Goal: Check status: Check status

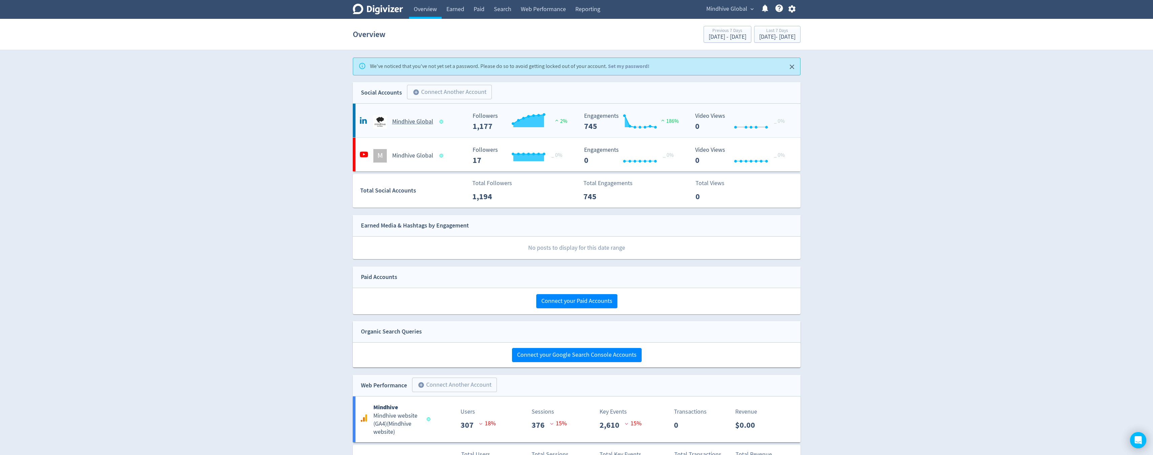
click at [366, 119] on icon at bounding box center [364, 121] width 8 height 8
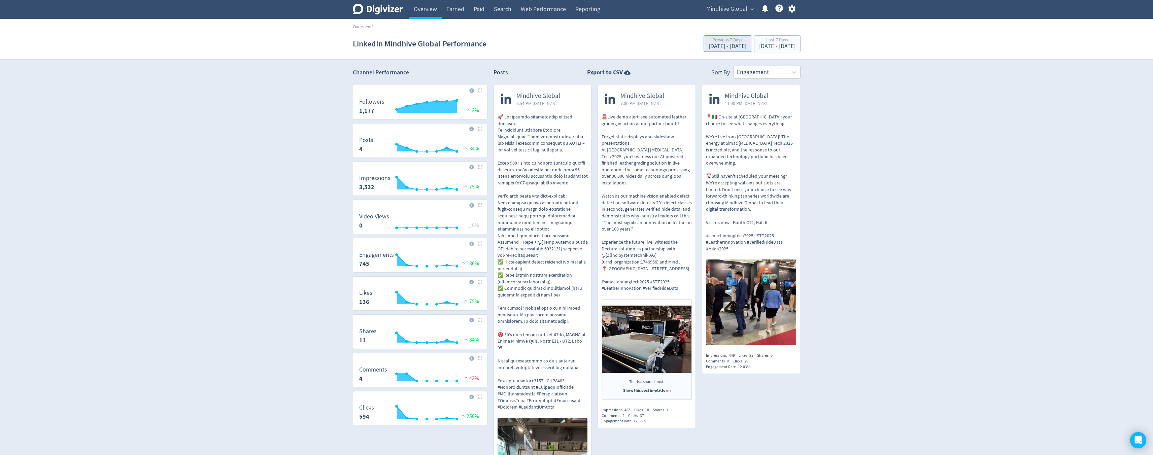
click at [715, 49] on div "Previous 7 Days [DATE] - [DATE]" at bounding box center [728, 44] width 44 height 14
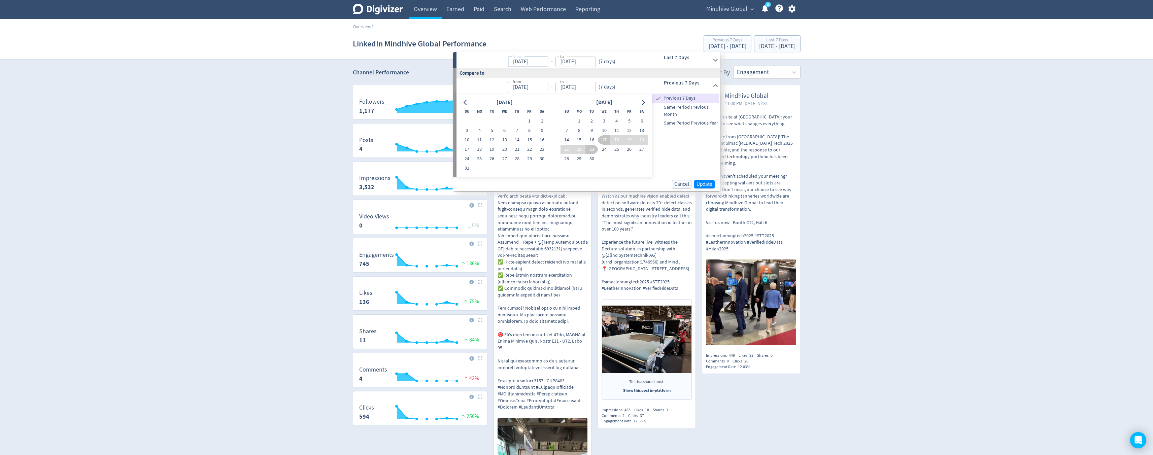
click at [523, 62] on input "[DATE]" at bounding box center [528, 62] width 40 height 10
click at [518, 64] on input "[DATE]" at bounding box center [528, 62] width 40 height 10
click at [523, 64] on input "[DATE]" at bounding box center [528, 62] width 40 height 10
type input "[DATE]"
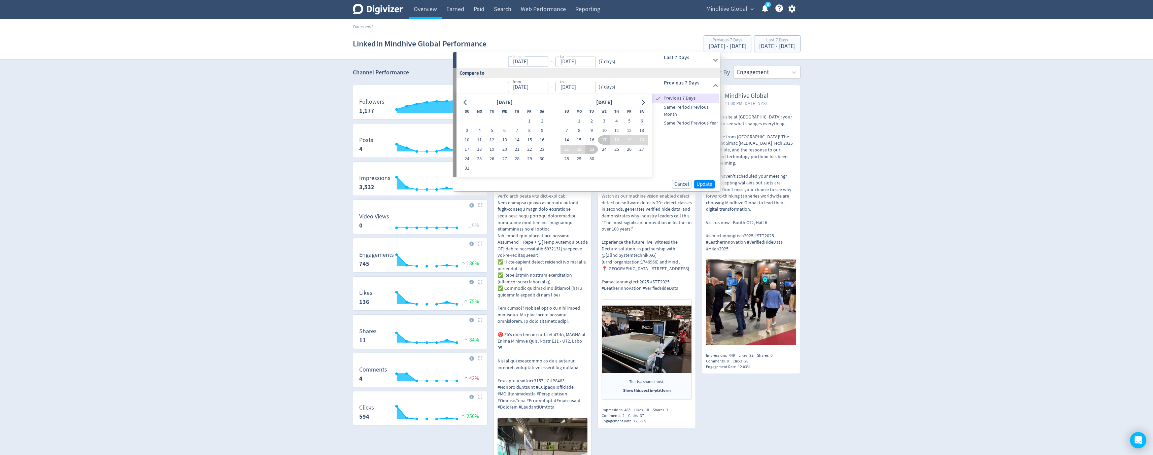
type input "[DATE]"
click at [565, 64] on input "[DATE]" at bounding box center [576, 62] width 40 height 10
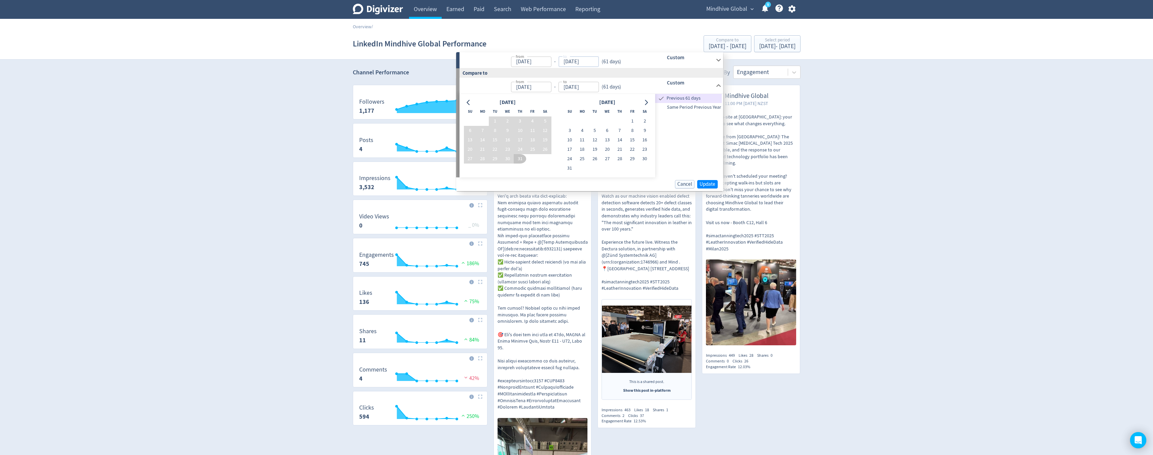
click at [574, 63] on input "[DATE]" at bounding box center [579, 62] width 40 height 10
click at [568, 62] on input "[DATE]" at bounding box center [579, 62] width 40 height 10
click at [576, 62] on input "31/09/2025" at bounding box center [579, 62] width 40 height 10
type input "[DATE]"
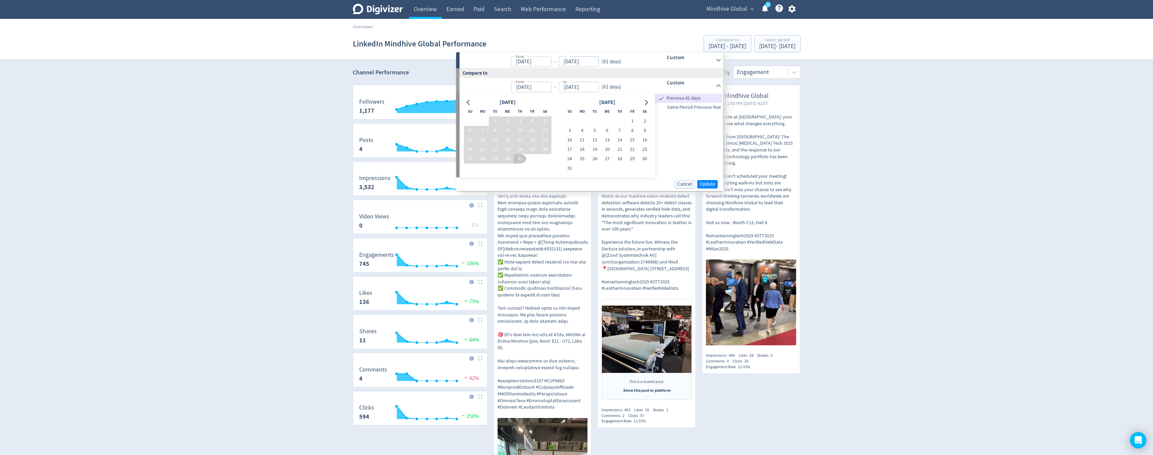
click at [637, 63] on div "from [DATE] from - to [DATE] to ( 61 days )" at bounding box center [554, 60] width 188 height 16
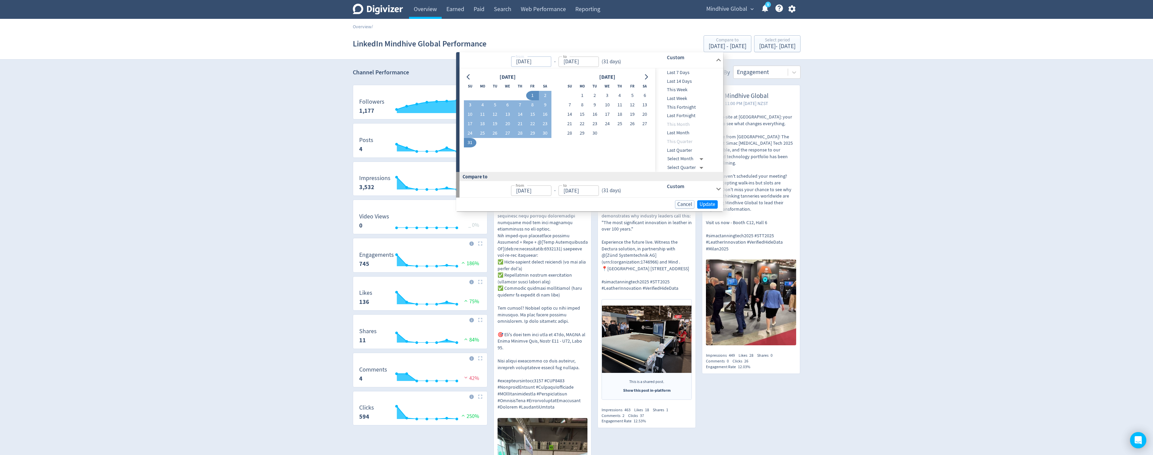
click at [527, 63] on input "[DATE]" at bounding box center [531, 62] width 40 height 10
type input "[DATE]"
click at [574, 64] on input "[DATE]" at bounding box center [579, 62] width 40 height 10
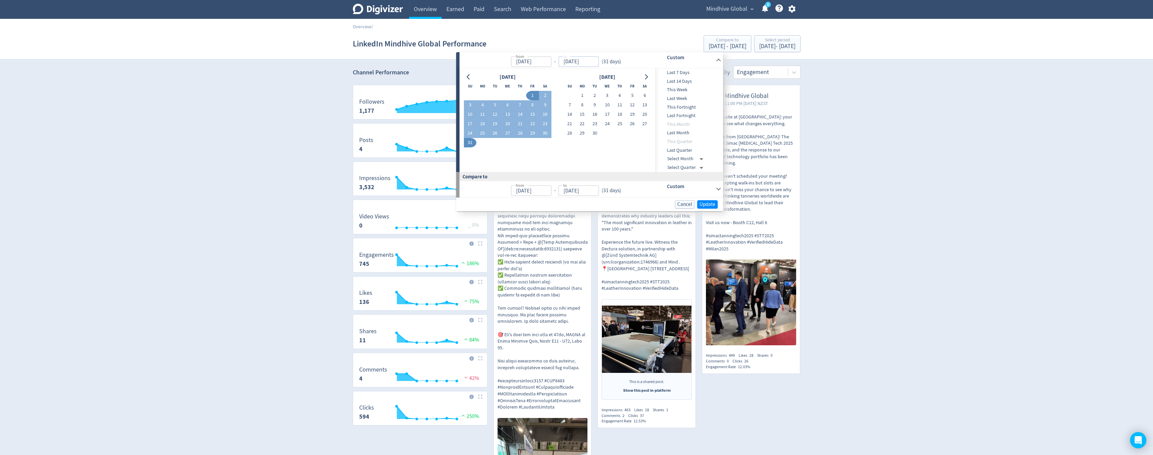
type input "[DATE]"
click at [535, 65] on input "[DATE]" at bounding box center [531, 62] width 40 height 10
type input "[DATE]"
click at [577, 63] on input "[DATE]" at bounding box center [579, 62] width 40 height 10
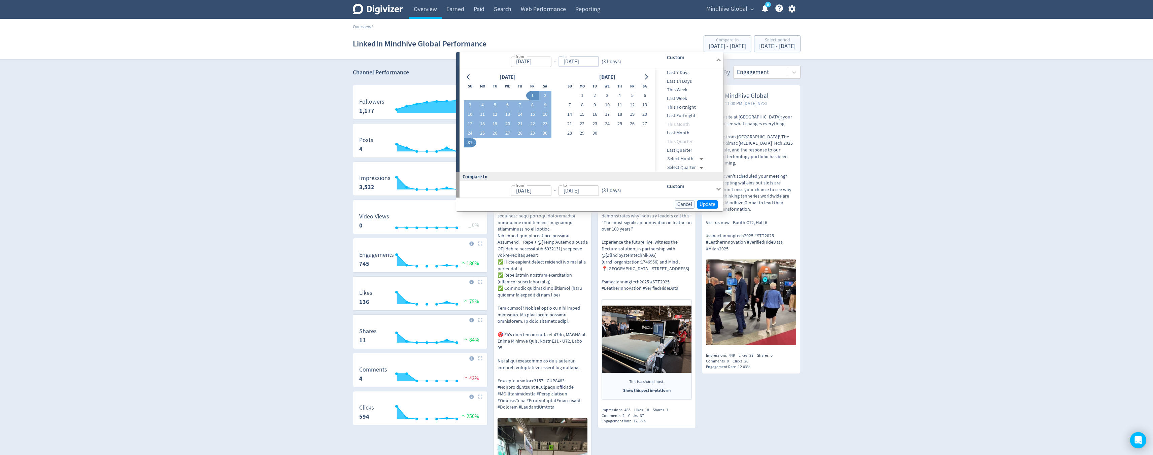
click at [576, 63] on input "[DATE]" at bounding box center [579, 62] width 40 height 10
click at [568, 64] on input "31/09/2025" at bounding box center [579, 62] width 40 height 10
type input "[DATE]"
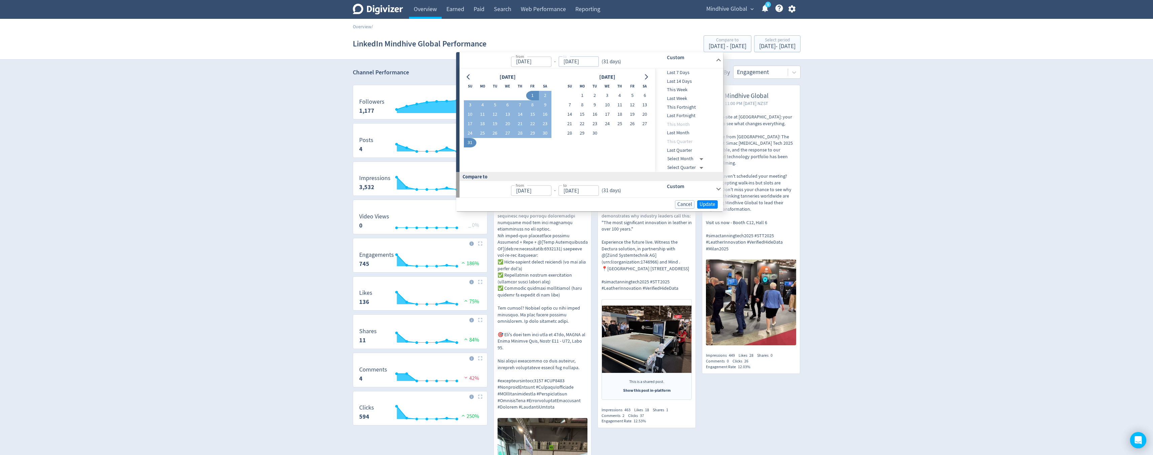
type input "[DATE]"
click at [533, 64] on input "[DATE]" at bounding box center [531, 62] width 40 height 10
click at [525, 63] on input "[DATE]" at bounding box center [531, 62] width 40 height 10
type input "[DATE]"
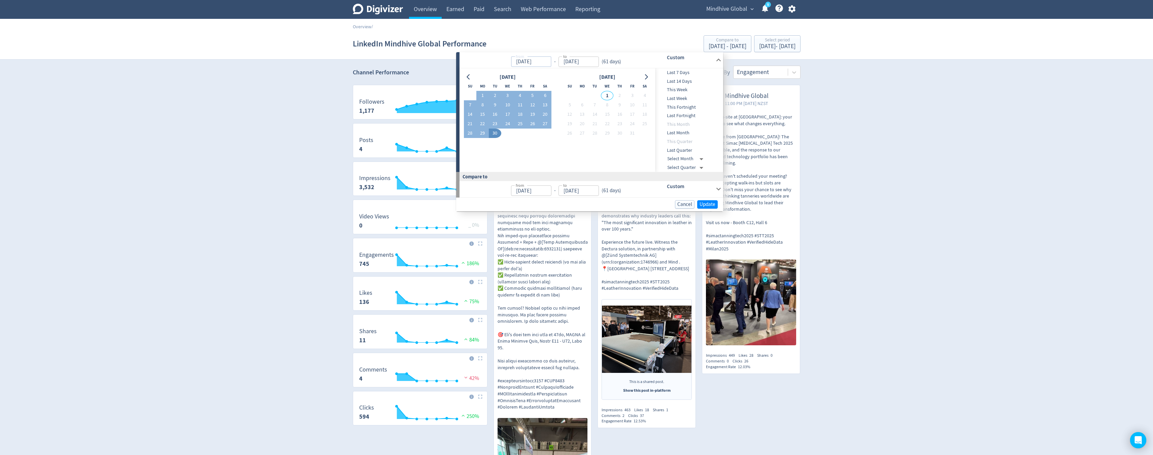
type input "[DATE]"
click at [617, 61] on div "( 61 days )" at bounding box center [611, 62] width 25 height 8
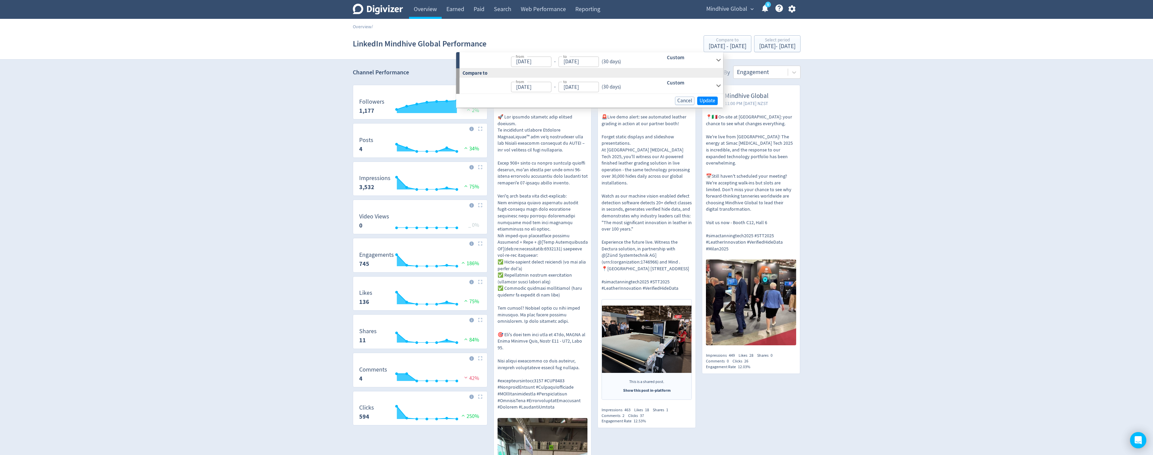
click at [716, 58] on icon at bounding box center [718, 60] width 9 height 9
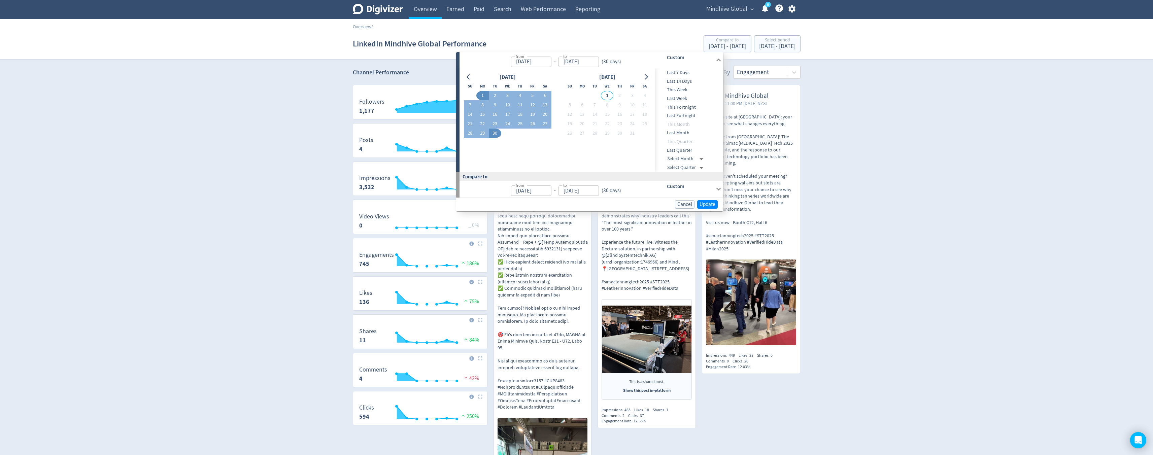
click at [530, 191] on input "[DATE]" at bounding box center [531, 191] width 40 height 10
click at [522, 192] on input "[DATE]" at bounding box center [531, 191] width 40 height 10
type input "[DATE]"
click at [632, 189] on div "from [DATE] from - to [DATE] to ( 31 days )" at bounding box center [554, 189] width 188 height 16
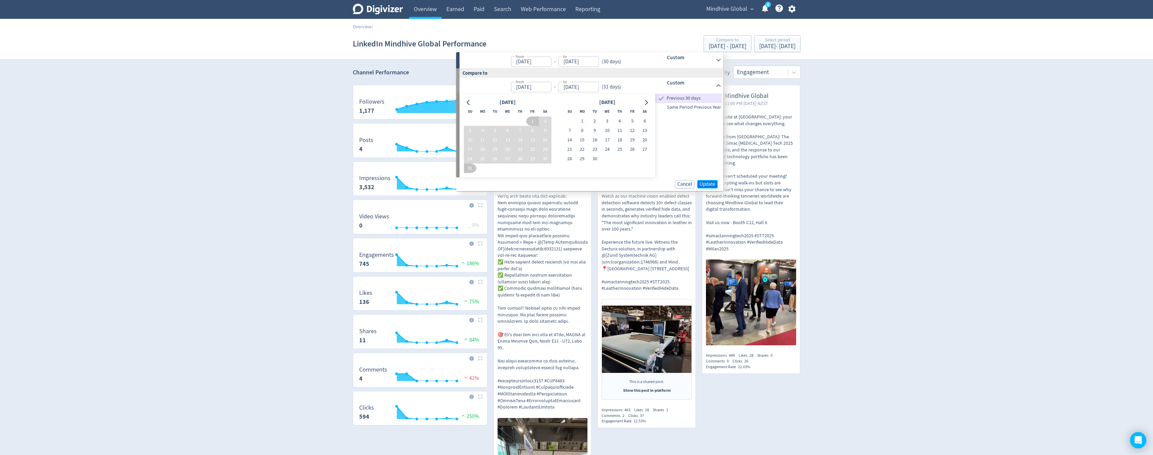
click at [709, 182] on span "Update" at bounding box center [708, 184] width 16 height 5
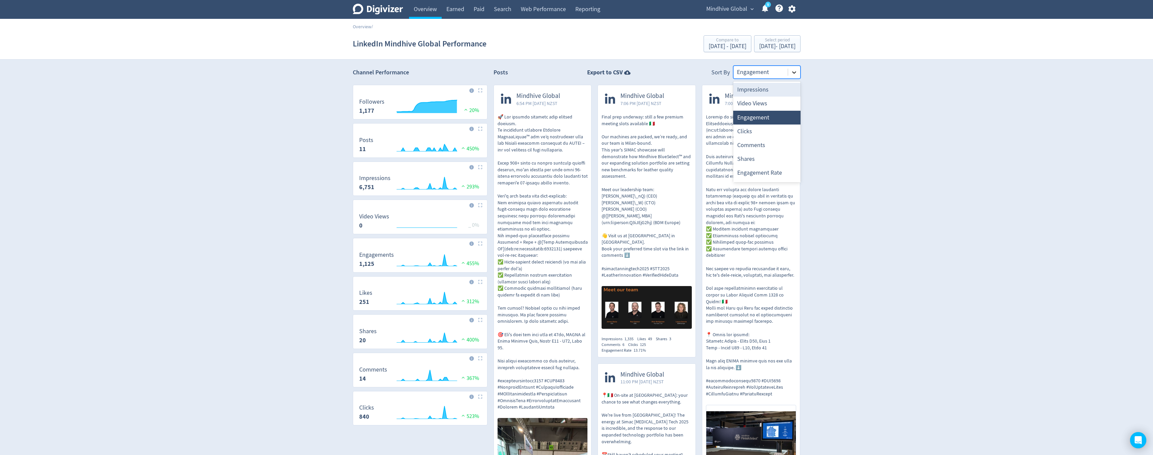
click at [799, 75] on div at bounding box center [794, 72] width 12 height 12
click at [627, 72] on icon at bounding box center [627, 72] width 6 height 4
click at [628, 72] on icon at bounding box center [627, 72] width 6 height 4
click at [987, 14] on div "Digivizer Logo [PERSON_NAME] Logo Overview Earned Paid Search Web Performance R…" at bounding box center [576, 9] width 1153 height 19
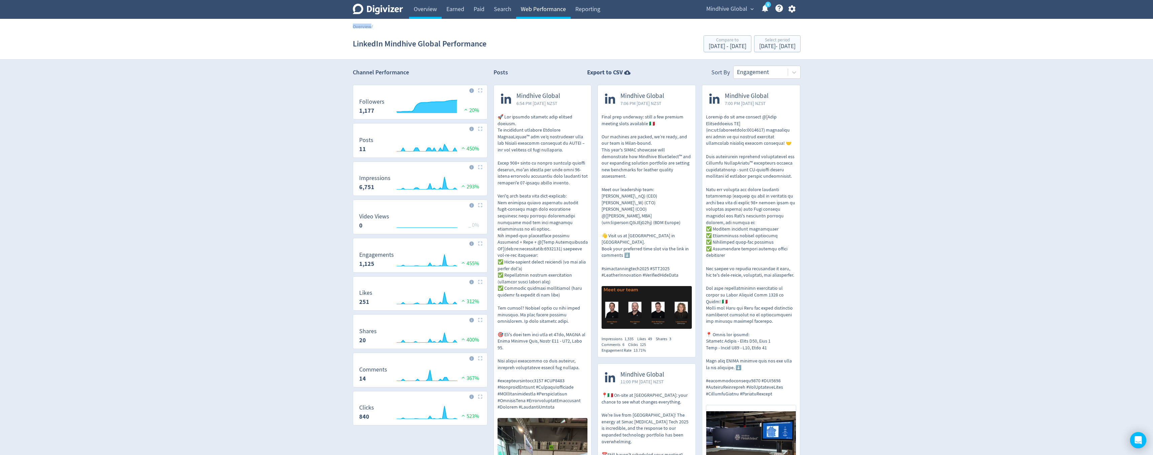
click at [534, 12] on link "Web Performance" at bounding box center [543, 9] width 55 height 19
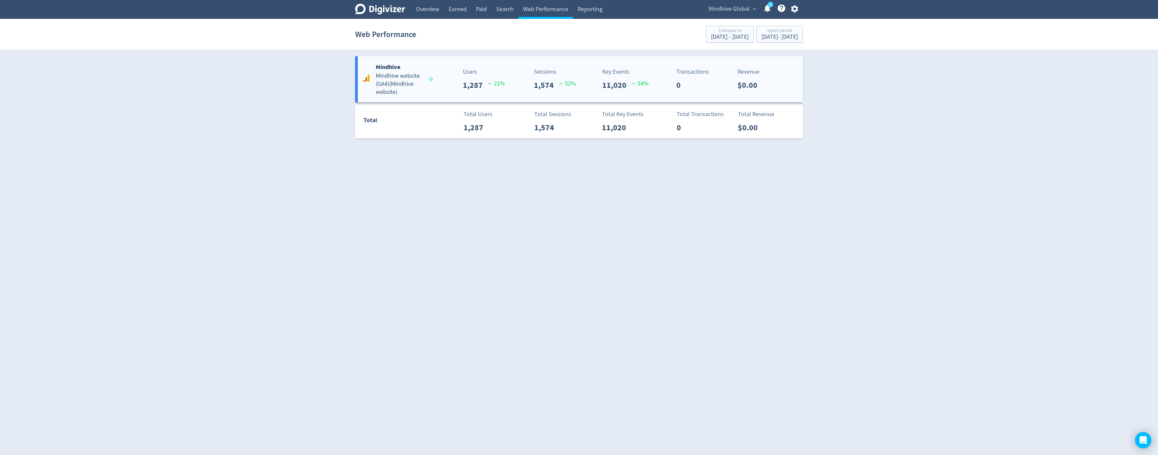
click at [411, 84] on h5 "Mindhive website (GA4) ( Mindhive website )" at bounding box center [399, 84] width 47 height 24
